Goal: Information Seeking & Learning: Learn about a topic

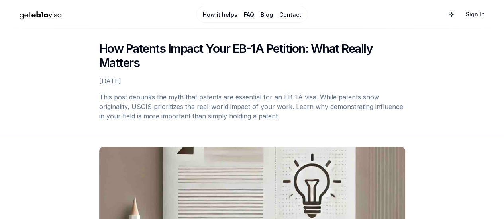
click at [439, 124] on div "How Patents Impact Your EB-1A Petition: What Really Matters [DATE] This post de…" at bounding box center [252, 82] width 504 height 106
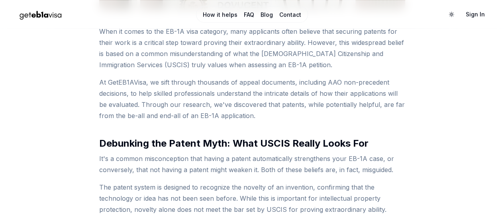
scroll to position [294, 0]
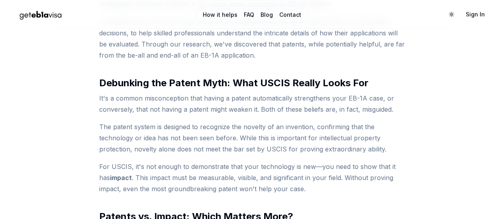
scroll to position [347, 0]
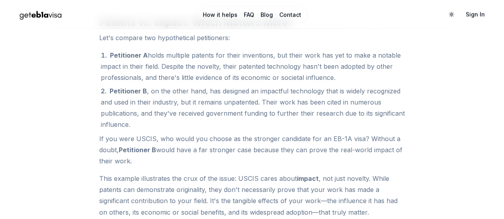
scroll to position [543, 0]
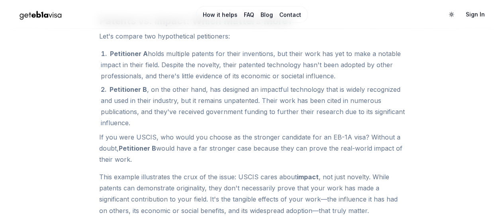
scroll to position [543, 0]
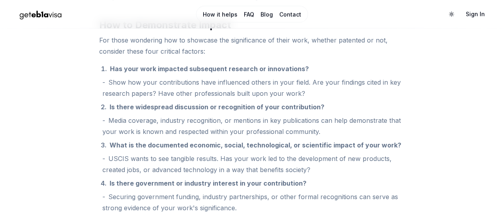
scroll to position [906, 0]
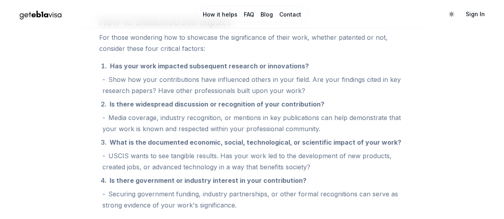
click at [446, 108] on div "How Patents Impact Your EB-1A Petition: What Really Matters [DATE] This post de…" at bounding box center [252, 89] width 504 height 1933
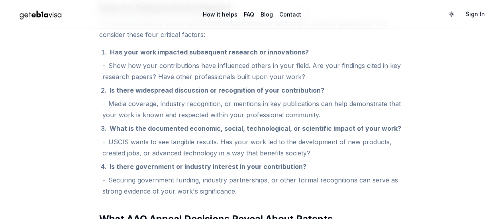
scroll to position [922, 0]
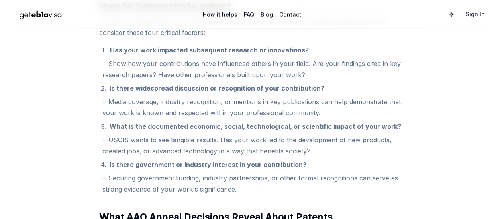
click at [453, 111] on div "How Patents Impact Your EB-1A Petition: What Really Matters [DATE] This post de…" at bounding box center [252, 73] width 504 height 1933
click at [453, 104] on div "How Patents Impact Your EB-1A Petition: What Really Matters [DATE] This post de…" at bounding box center [252, 73] width 504 height 1933
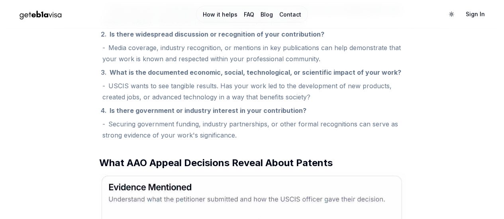
scroll to position [977, 0]
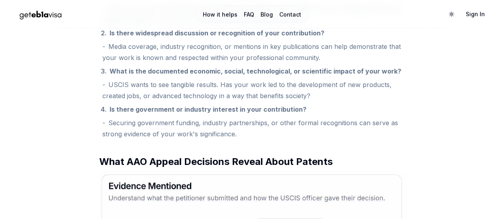
click at [455, 109] on div "How Patents Impact Your EB-1A Petition: What Really Matters [DATE] This post de…" at bounding box center [252, 18] width 504 height 1933
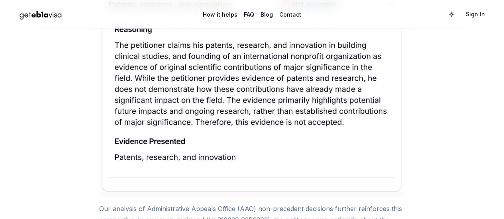
scroll to position [1256, 0]
